Goal: Task Accomplishment & Management: Use online tool/utility

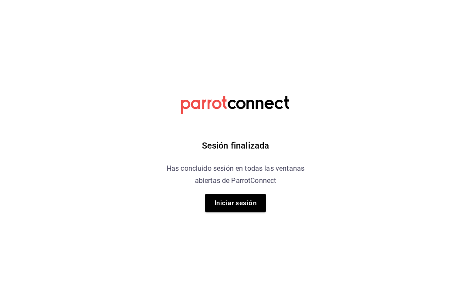
click at [250, 197] on button "Iniciar sesión" at bounding box center [235, 203] width 61 height 18
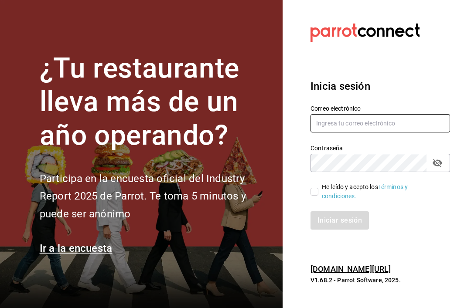
click at [378, 133] on input "text" at bounding box center [380, 123] width 140 height 18
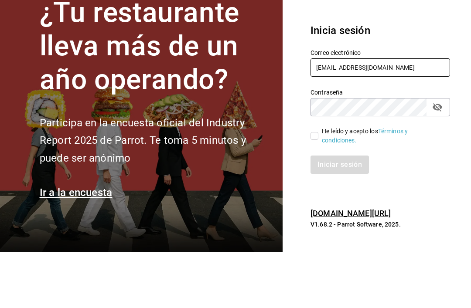
type input "Stephdooma@hotmail.com"
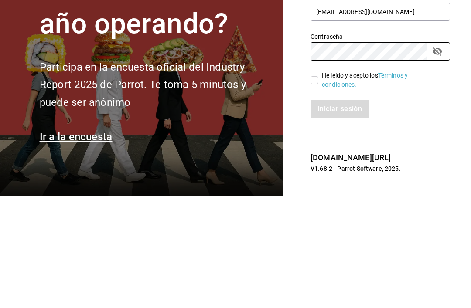
click at [316, 188] on input "He leído y acepto los Términos y condiciones." at bounding box center [314, 192] width 8 height 8
checkbox input "true"
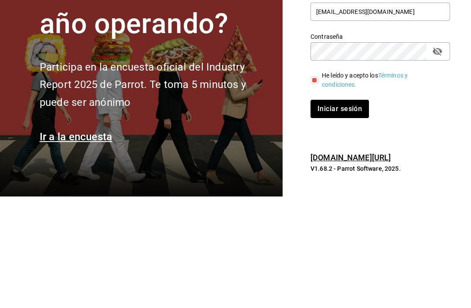
scroll to position [28, 0]
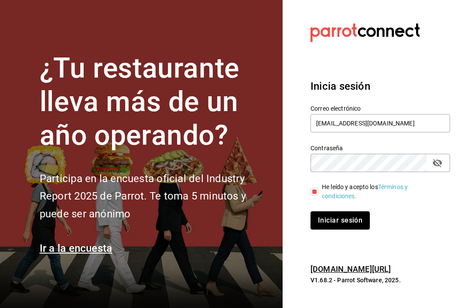
click at [344, 211] on button "Iniciar sesión" at bounding box center [339, 220] width 59 height 18
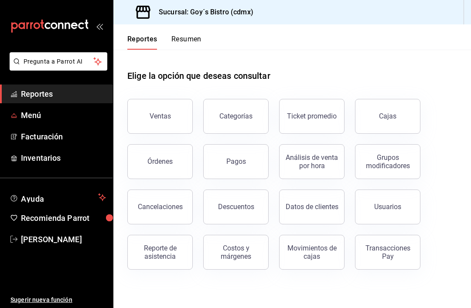
click at [26, 113] on span "Menú" at bounding box center [63, 115] width 85 height 12
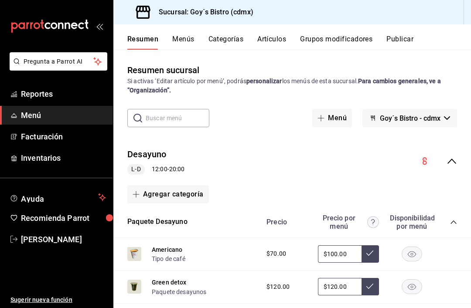
click at [23, 159] on span "Inventarios" at bounding box center [63, 158] width 85 height 12
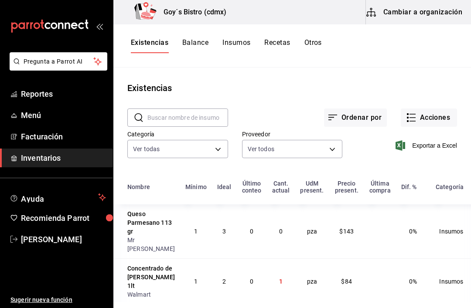
click at [276, 39] on button "Recetas" at bounding box center [277, 45] width 26 height 15
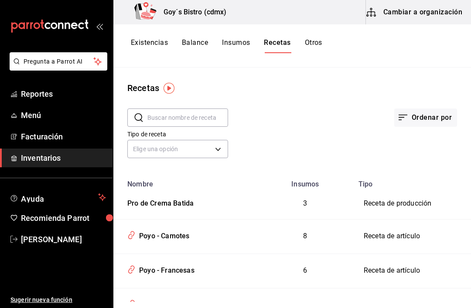
click at [233, 39] on button "Insumos" at bounding box center [236, 45] width 28 height 15
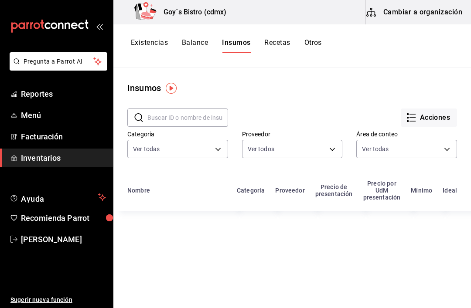
click at [428, 112] on button "Acciones" at bounding box center [429, 118] width 56 height 18
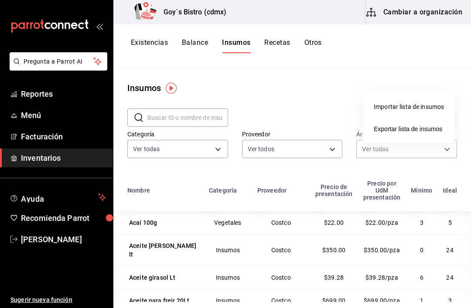
click at [316, 38] on div at bounding box center [235, 154] width 471 height 308
click at [438, 115] on button "Acciones" at bounding box center [429, 118] width 56 height 18
click at [316, 81] on div at bounding box center [235, 154] width 471 height 308
click at [315, 39] on button "Otros" at bounding box center [312, 45] width 17 height 15
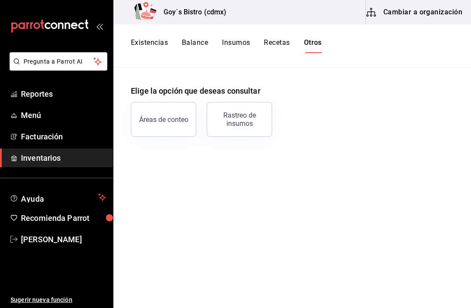
click at [147, 39] on button "Existencias" at bounding box center [149, 45] width 37 height 15
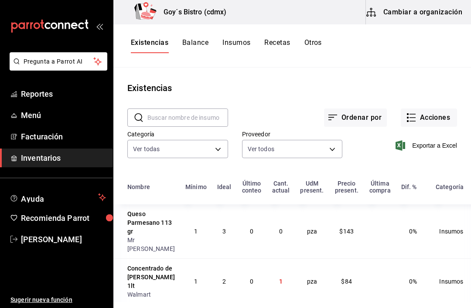
click at [434, 117] on button "Acciones" at bounding box center [429, 118] width 56 height 18
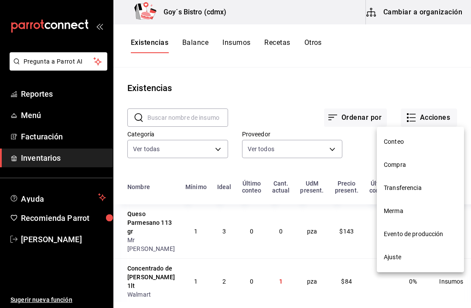
click at [429, 231] on span "Evento de producción" at bounding box center [420, 234] width 73 height 9
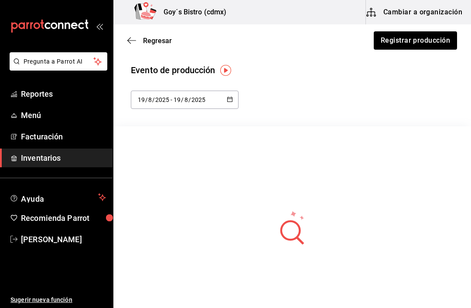
click at [432, 40] on button "Registrar producción" at bounding box center [415, 40] width 83 height 18
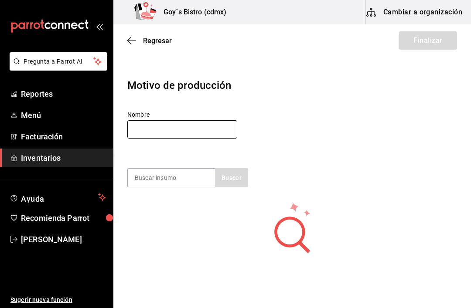
click at [213, 121] on input "text" at bounding box center [182, 129] width 110 height 18
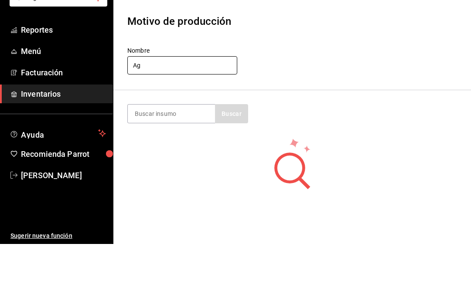
type input "A"
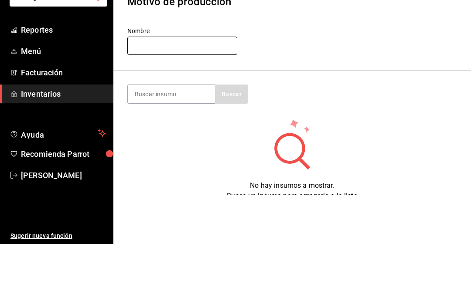
scroll to position [19, 0]
click at [187, 150] on input at bounding box center [171, 159] width 87 height 18
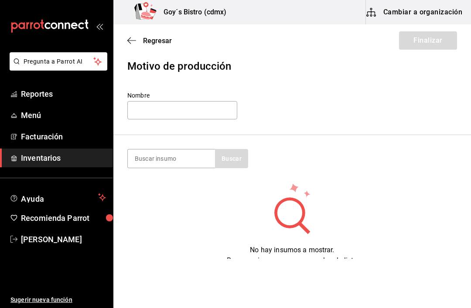
click at [138, 34] on div "Regresar Finalizar" at bounding box center [292, 40] width 358 height 32
click at [130, 37] on icon "button" at bounding box center [131, 41] width 9 height 8
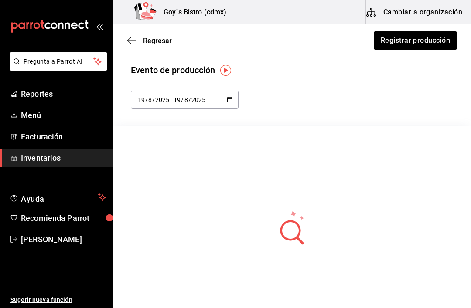
click at [134, 37] on icon "button" at bounding box center [131, 41] width 9 height 8
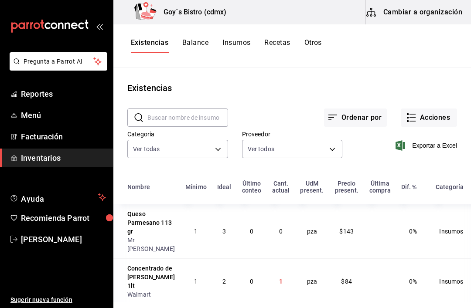
click at [275, 35] on div "Existencias Balance Insumos Recetas Otros" at bounding box center [292, 45] width 358 height 43
click at [277, 32] on div "Existencias Balance Insumos Recetas Otros" at bounding box center [292, 45] width 358 height 43
click at [277, 40] on button "Recetas" at bounding box center [277, 45] width 26 height 15
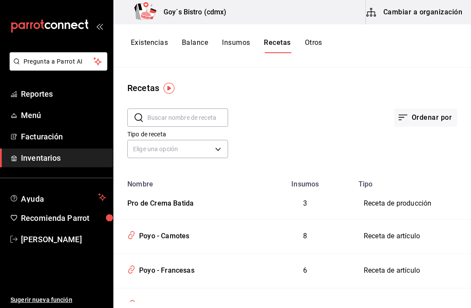
click at [220, 148] on body "Pregunta a Parrot AI Reportes Menú Facturación Inventarios Ayuda Recomienda Par…" at bounding box center [235, 151] width 471 height 302
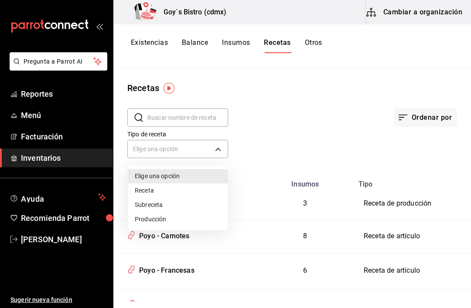
click at [175, 217] on li "Producción" at bounding box center [178, 219] width 100 height 14
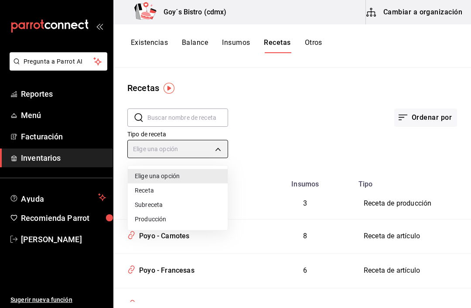
type input "PREPARATION"
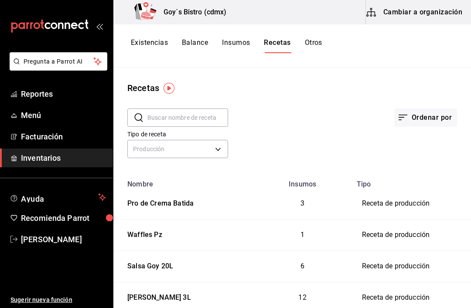
click at [198, 39] on button "Balance" at bounding box center [195, 45] width 26 height 15
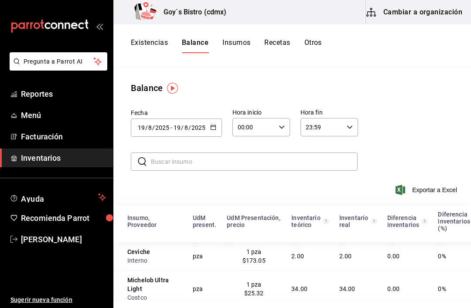
click at [156, 39] on button "Existencias" at bounding box center [149, 45] width 37 height 15
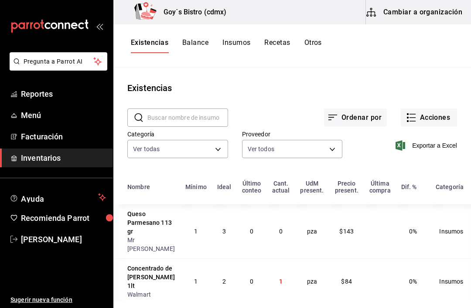
click at [426, 117] on button "Acciones" at bounding box center [429, 118] width 56 height 18
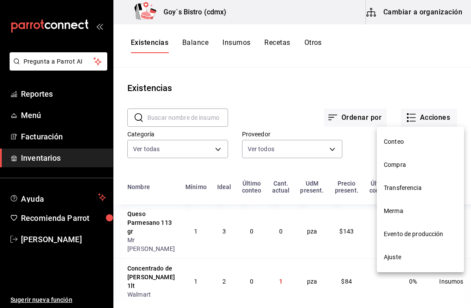
click at [419, 232] on span "Evento de producción" at bounding box center [420, 234] width 73 height 9
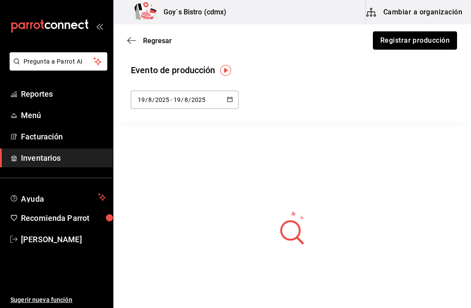
click at [430, 40] on button "Registrar producción" at bounding box center [415, 40] width 84 height 18
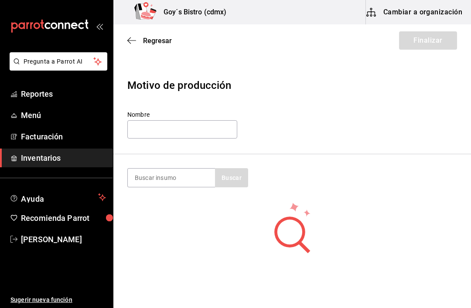
click at [189, 175] on input at bounding box center [171, 178] width 87 height 18
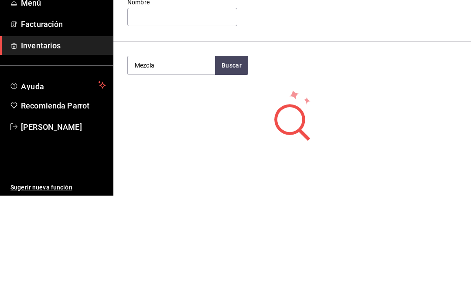
type input "Mezcla"
click at [228, 168] on button "Buscar" at bounding box center [231, 177] width 33 height 19
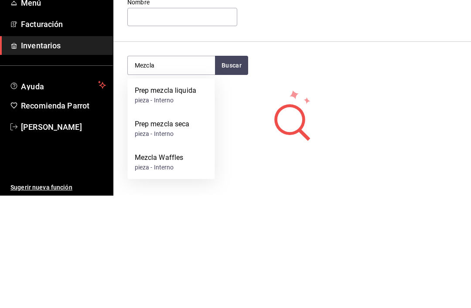
click at [173, 198] on div "Prep mezcla liquida" at bounding box center [166, 203] width 62 height 10
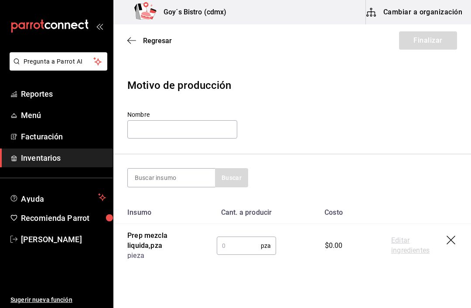
click at [232, 242] on input "text" at bounding box center [239, 245] width 44 height 17
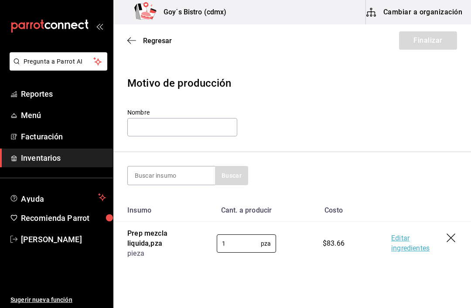
scroll to position [1, 0]
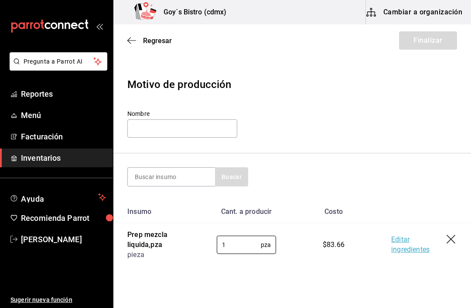
type input "1"
click at [186, 123] on input "text" at bounding box center [182, 128] width 110 height 18
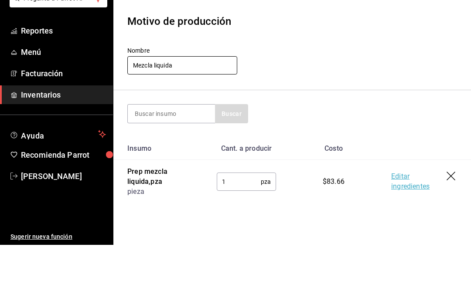
type input "Mezcla liquida"
click at [319, 82] on header "Motivo de producción Nombre Mezcla liquida" at bounding box center [292, 108] width 358 height 91
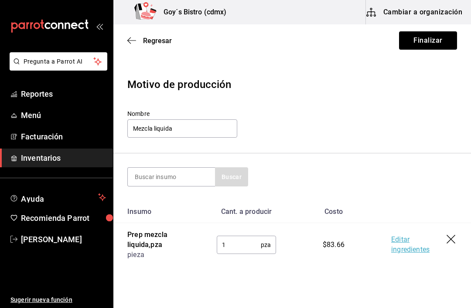
click at [422, 44] on button "Finalizar" at bounding box center [428, 40] width 58 height 18
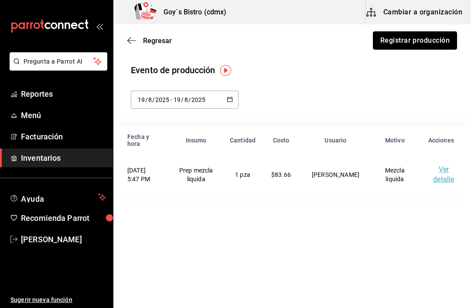
click at [412, 42] on button "Registrar producción" at bounding box center [415, 40] width 84 height 18
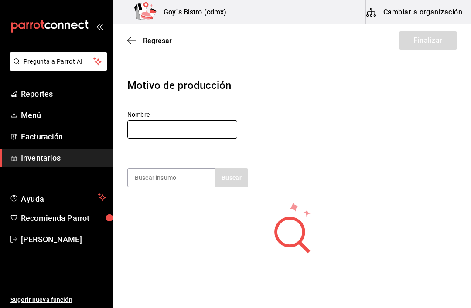
click at [200, 130] on input "text" at bounding box center [182, 129] width 110 height 18
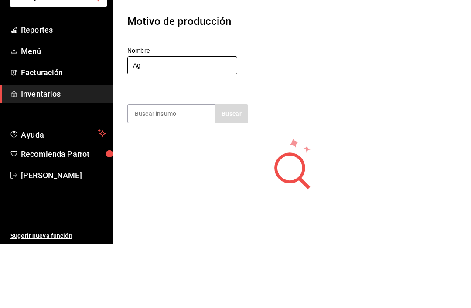
type input "A"
type input "Limonada"
click at [187, 169] on input at bounding box center [171, 178] width 87 height 18
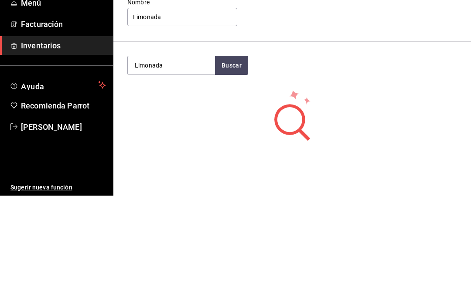
type input "Limonada"
click at [238, 168] on button "Buscar" at bounding box center [231, 177] width 33 height 19
click at [166, 198] on div "Limonada 8lt" at bounding box center [156, 203] width 42 height 10
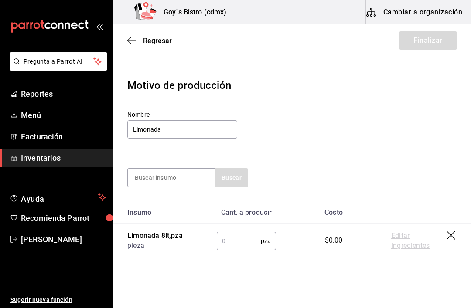
click at [226, 238] on input "text" at bounding box center [239, 240] width 44 height 17
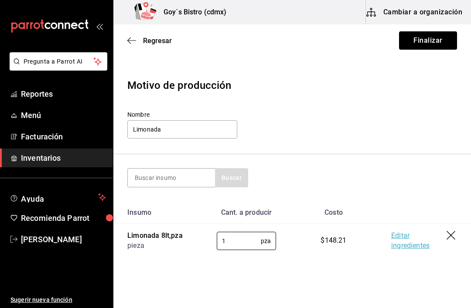
type input "1"
click at [431, 39] on button "Finalizar" at bounding box center [428, 40] width 58 height 18
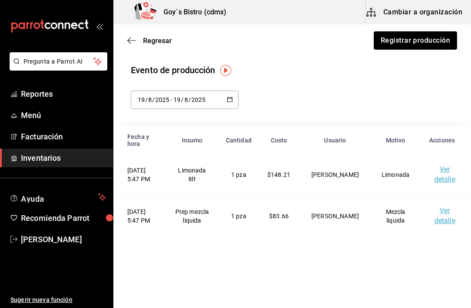
click at [36, 114] on span "Menú" at bounding box center [63, 115] width 85 height 12
